Goal: Information Seeking & Learning: Learn about a topic

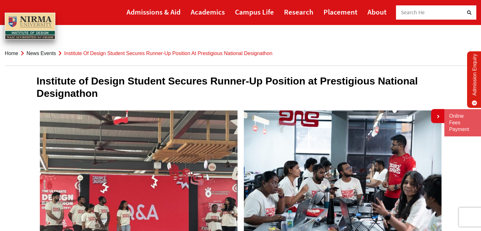
click at [276, 80] on h1 "Institute of Design Student Secures Runner-Up Position at Prestigious National …" at bounding box center [241, 87] width 408 height 24
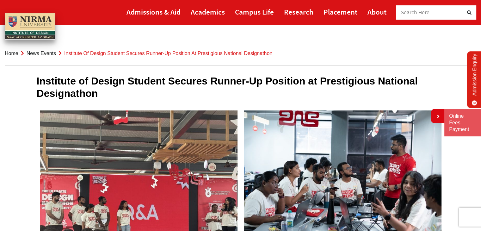
click at [276, 80] on h1 "Institute of Design Student Secures Runner-Up Position at Prestigious National …" at bounding box center [241, 87] width 408 height 24
click at [259, 83] on h1 "Institute of Design Student Secures Runner-Up Position at Prestigious National …" at bounding box center [241, 87] width 408 height 24
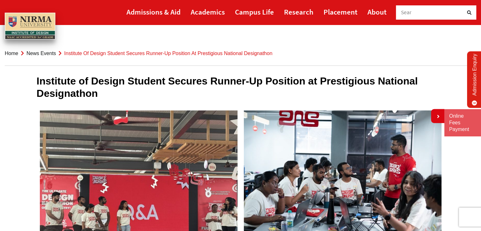
click at [259, 83] on h1 "Institute of Design Student Secures Runner-Up Position at Prestigious National …" at bounding box center [241, 87] width 408 height 24
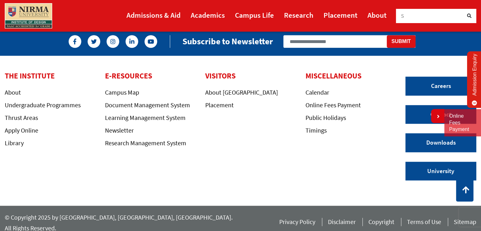
scroll to position [588, 0]
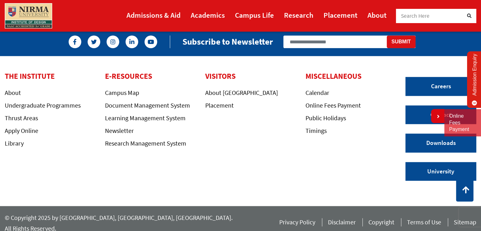
click at [214, 171] on div "THE INSTITUTE About Undergraduate Programmes Thrust Areas Apply Online Library …" at bounding box center [200, 131] width 401 height 118
